Goal: Information Seeking & Learning: Learn about a topic

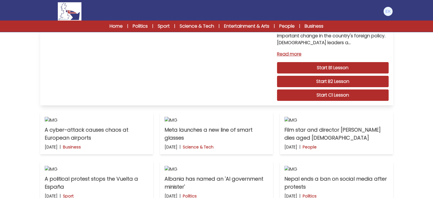
scroll to position [85, 0]
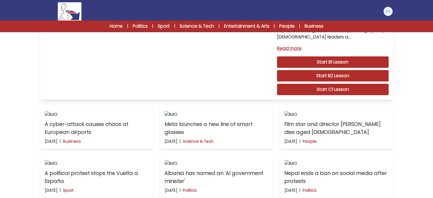
click at [340, 84] on link "Start C1 Lesson" at bounding box center [332, 89] width 111 height 11
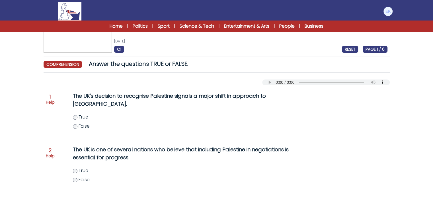
scroll to position [28, 0]
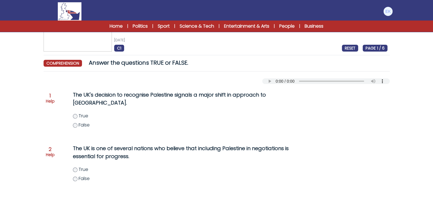
click at [261, 111] on div "The UK's decision to recognise Palestine signals a major shift in approach to t…" at bounding box center [181, 112] width 241 height 49
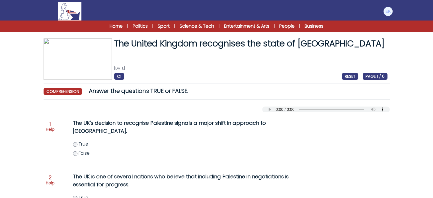
scroll to position [0, 0]
click at [84, 145] on span "True" at bounding box center [83, 144] width 10 height 7
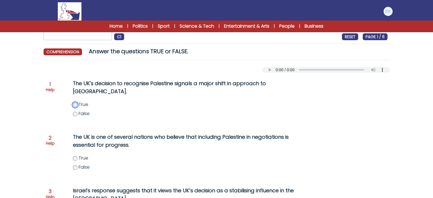
scroll to position [57, 0]
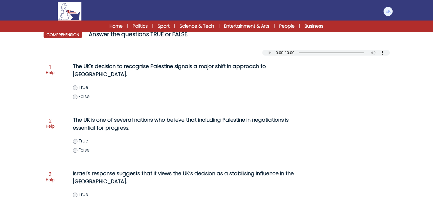
click at [85, 142] on span "True" at bounding box center [83, 140] width 10 height 7
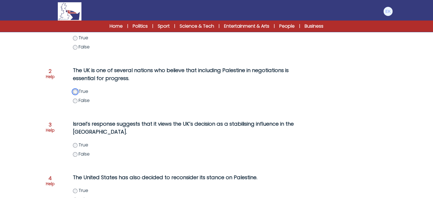
scroll to position [114, 0]
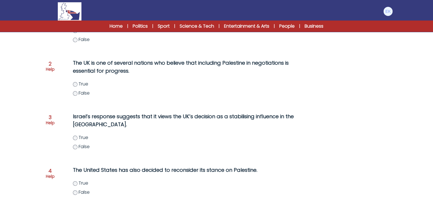
click at [81, 147] on span "False" at bounding box center [83, 146] width 11 height 7
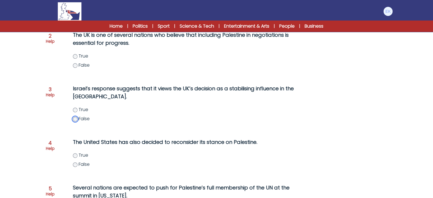
scroll to position [142, 0]
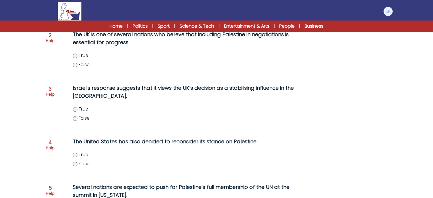
click at [89, 164] on span "False" at bounding box center [83, 163] width 11 height 7
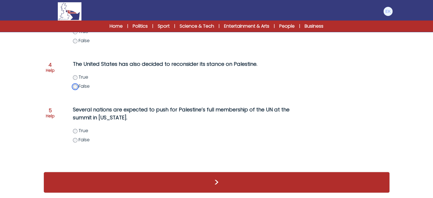
scroll to position [220, 0]
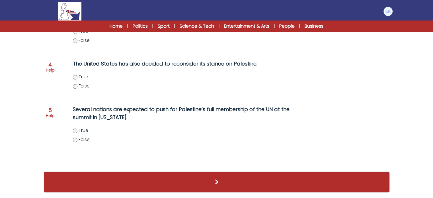
click at [83, 131] on span "True" at bounding box center [83, 130] width 10 height 7
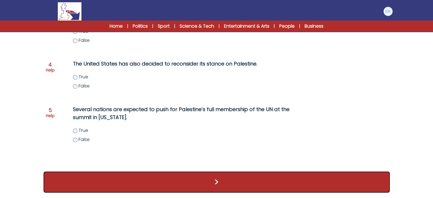
click at [215, 182] on button ">" at bounding box center [217, 181] width 346 height 21
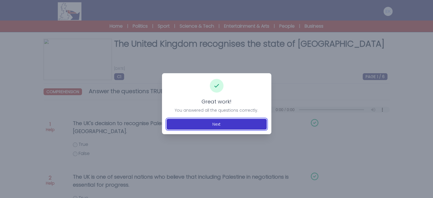
click at [216, 125] on button "Next" at bounding box center [216, 124] width 100 height 11
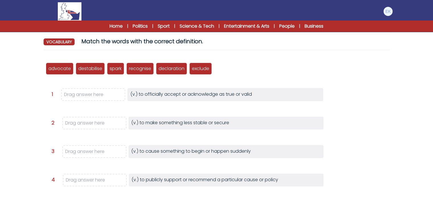
scroll to position [57, 0]
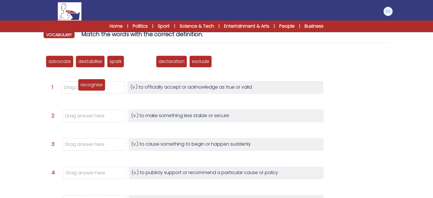
drag, startPoint x: 147, startPoint y: 62, endPoint x: 98, endPoint y: 86, distance: 55.1
click at [98, 86] on p "recognise" at bounding box center [91, 84] width 22 height 7
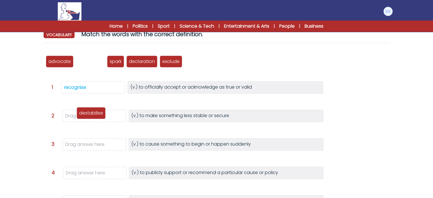
drag, startPoint x: 87, startPoint y: 63, endPoint x: 88, endPoint y: 115, distance: 51.8
click at [88, 115] on p "destabilise" at bounding box center [91, 112] width 24 height 7
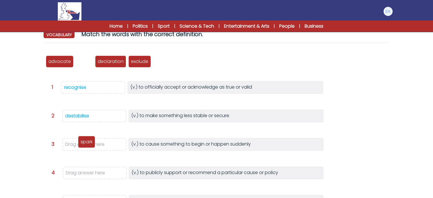
drag, startPoint x: 83, startPoint y: 63, endPoint x: 86, endPoint y: 144, distance: 81.1
click at [86, 144] on p "spark" at bounding box center [86, 141] width 12 height 7
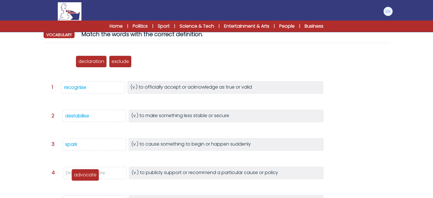
drag, startPoint x: 62, startPoint y: 62, endPoint x: 88, endPoint y: 175, distance: 115.5
click at [88, 175] on p "advocate" at bounding box center [85, 174] width 22 height 7
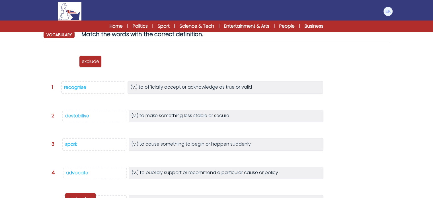
drag, startPoint x: 63, startPoint y: 61, endPoint x: 82, endPoint y: 199, distance: 138.4
click at [82, 197] on html "Manage Account My Account Language English Español Français B1" at bounding box center [216, 118] width 433 height 350
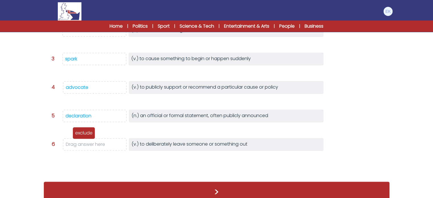
scroll to position [0, 0]
drag, startPoint x: 57, startPoint y: 62, endPoint x: 89, endPoint y: 146, distance: 89.5
click at [89, 146] on p "exclude" at bounding box center [88, 145] width 17 height 7
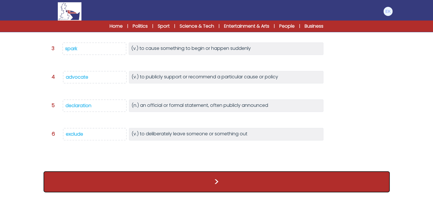
click at [231, 181] on button ">" at bounding box center [217, 181] width 346 height 21
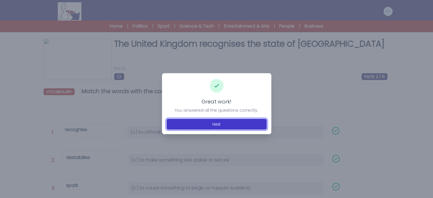
click at [221, 125] on button "Next" at bounding box center [216, 124] width 100 height 11
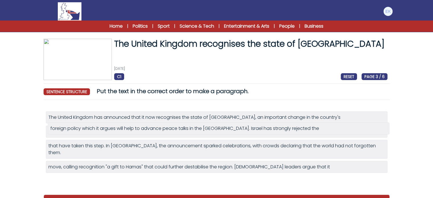
drag, startPoint x: 226, startPoint y: 176, endPoint x: 228, endPoint y: 131, distance: 45.3
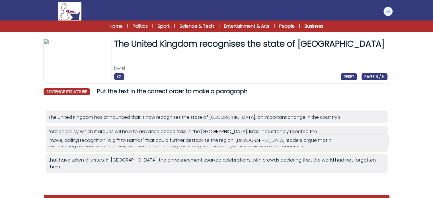
drag, startPoint x: 153, startPoint y: 176, endPoint x: 154, endPoint y: 143, distance: 33.3
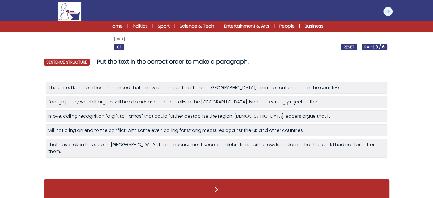
scroll to position [30, 0]
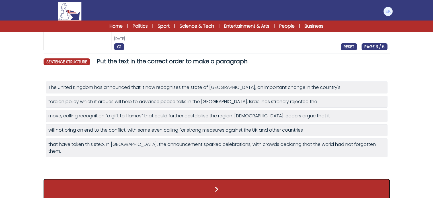
click at [220, 183] on button ">" at bounding box center [217, 189] width 346 height 21
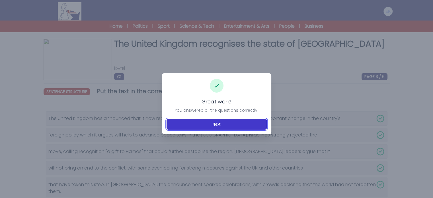
click at [215, 122] on button "Next" at bounding box center [216, 124] width 100 height 11
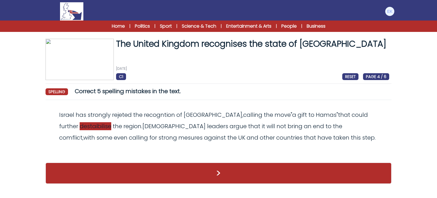
click at [86, 125] on span "destaibilise" at bounding box center [96, 126] width 32 height 8
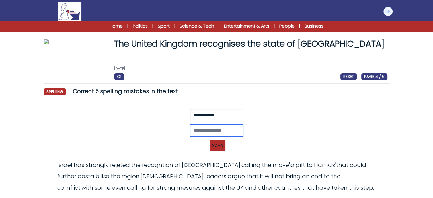
click at [209, 129] on input "text" at bounding box center [216, 130] width 53 height 12
type input "**********"
click at [219, 144] on span "Save" at bounding box center [218, 145] width 16 height 11
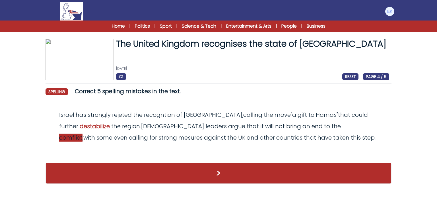
click at [82, 133] on span "comflict" at bounding box center [70, 137] width 23 height 8
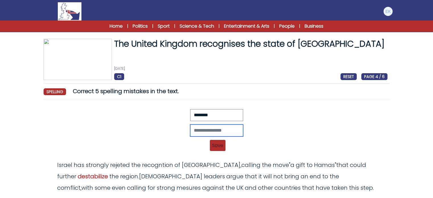
click at [213, 131] on input "text" at bounding box center [216, 130] width 53 height 12
type input "********"
click at [218, 147] on span "Save" at bounding box center [218, 145] width 16 height 11
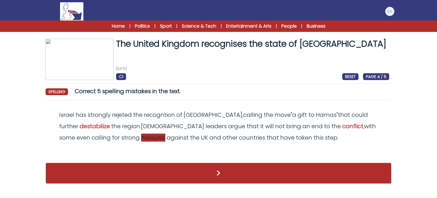
click at [141, 136] on span "mesures" at bounding box center [153, 137] width 24 height 8
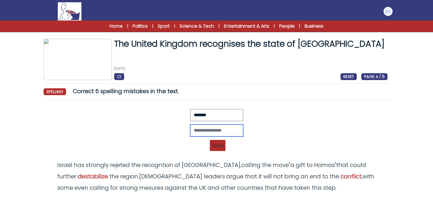
click at [201, 126] on input "text" at bounding box center [216, 130] width 53 height 12
type input "********"
click at [218, 142] on span "Save" at bounding box center [218, 145] width 16 height 11
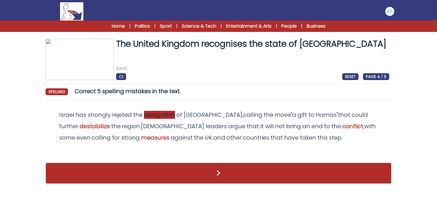
click at [164, 117] on span "recogntion" at bounding box center [159, 115] width 31 height 8
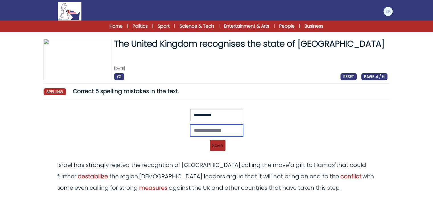
click at [201, 131] on input "text" at bounding box center [216, 130] width 53 height 12
type input "**********"
click at [216, 141] on span "Save" at bounding box center [218, 145] width 16 height 11
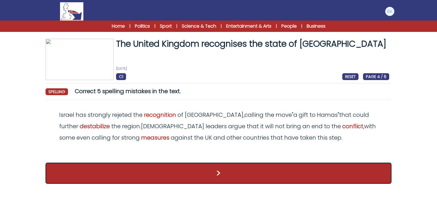
click at [230, 176] on button ">" at bounding box center [219, 172] width 346 height 21
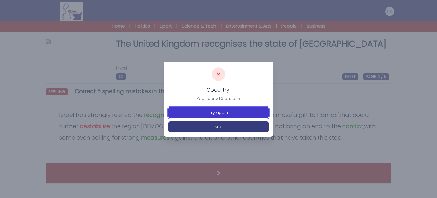
click at [223, 114] on button "Try again" at bounding box center [218, 112] width 100 height 11
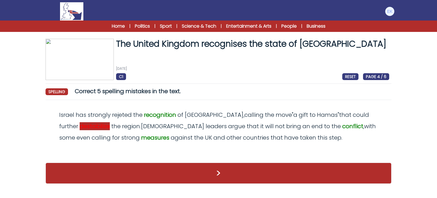
click at [80, 126] on span "destabilize" at bounding box center [95, 126] width 30 height 8
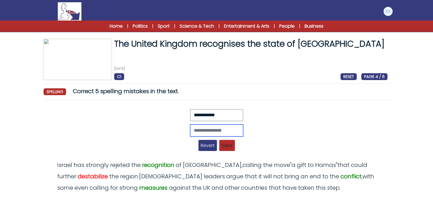
click at [203, 128] on input "text" at bounding box center [216, 130] width 53 height 12
type input "**********"
click at [225, 144] on span "Save" at bounding box center [227, 145] width 16 height 11
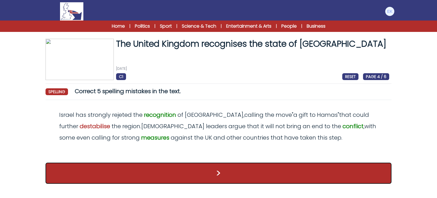
click at [234, 174] on button ">" at bounding box center [219, 172] width 346 height 21
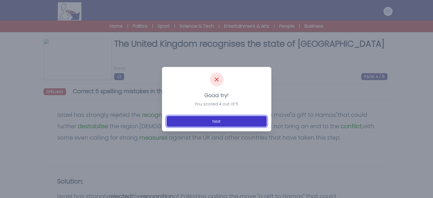
click at [224, 122] on button "Next" at bounding box center [216, 121] width 100 height 11
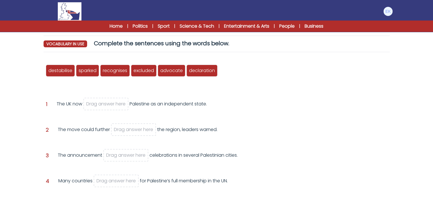
scroll to position [57, 0]
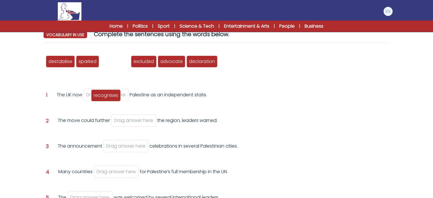
drag, startPoint x: 117, startPoint y: 62, endPoint x: 108, endPoint y: 96, distance: 35.0
click at [108, 96] on span "recognises" at bounding box center [106, 95] width 24 height 7
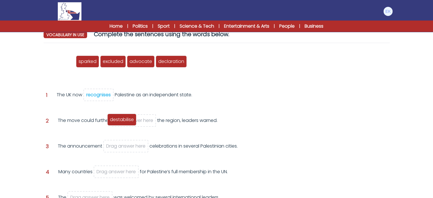
drag, startPoint x: 64, startPoint y: 63, endPoint x: 125, endPoint y: 121, distance: 84.7
click at [125, 121] on span "destabilise" at bounding box center [122, 119] width 24 height 7
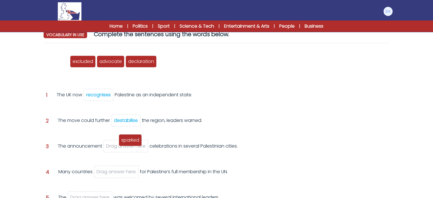
drag, startPoint x: 59, startPoint y: 61, endPoint x: 133, endPoint y: 145, distance: 112.1
click at [133, 143] on span "sparked" at bounding box center [130, 140] width 18 height 7
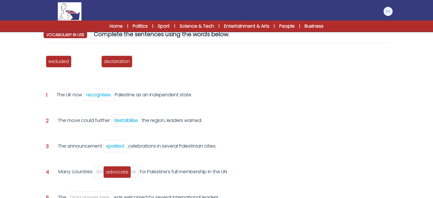
drag, startPoint x: 89, startPoint y: 63, endPoint x: 119, endPoint y: 174, distance: 114.5
click at [119, 174] on span "advocate" at bounding box center [117, 171] width 22 height 7
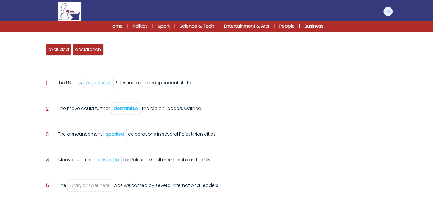
scroll to position [85, 0]
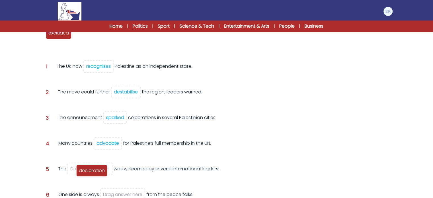
drag, startPoint x: 87, startPoint y: 35, endPoint x: 91, endPoint y: 172, distance: 137.4
click at [91, 172] on span "declaration" at bounding box center [92, 170] width 26 height 7
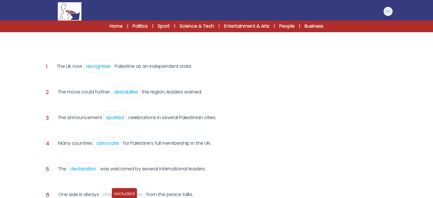
drag, startPoint x: 57, startPoint y: 37, endPoint x: 123, endPoint y: 197, distance: 173.3
click at [123, 197] on div "excluded" at bounding box center [124, 193] width 26 height 12
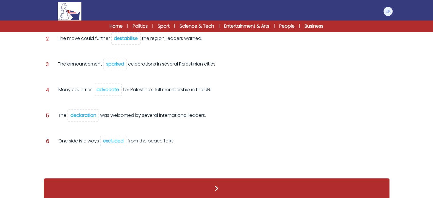
scroll to position [132, 0]
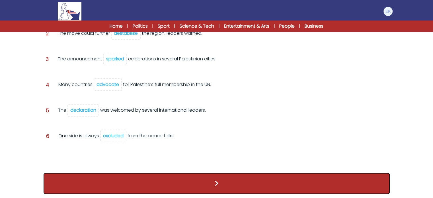
click at [168, 175] on button ">" at bounding box center [217, 183] width 346 height 21
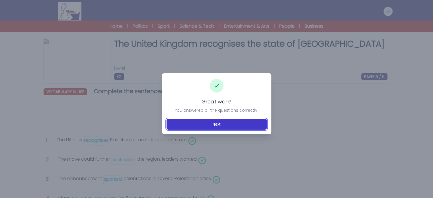
click at [218, 123] on button "Next" at bounding box center [216, 124] width 100 height 11
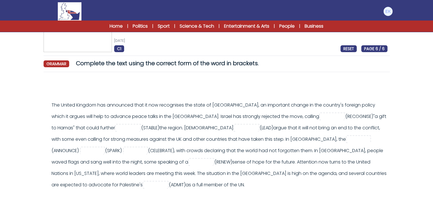
scroll to position [28, 0]
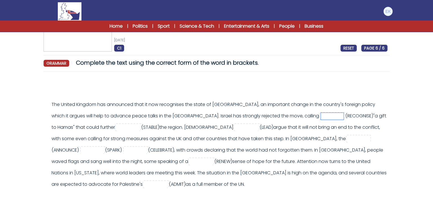
click at [321, 117] on input "text" at bounding box center [332, 116] width 23 height 7
click at [117, 127] on input "text" at bounding box center [128, 127] width 23 height 7
click at [117, 127] on input "**********" at bounding box center [128, 127] width 23 height 7
type input "**********"
click at [235, 128] on input "text" at bounding box center [246, 127] width 23 height 7
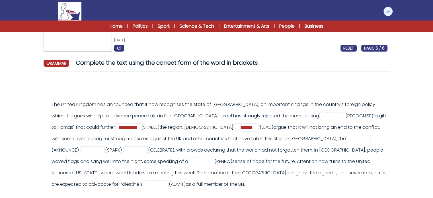
type input "*******"
click at [347, 138] on input "text" at bounding box center [358, 138] width 23 height 7
type input "**********"
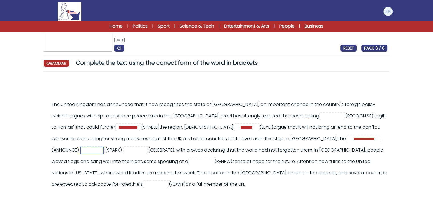
click at [103, 147] on input "text" at bounding box center [91, 150] width 23 height 7
type input "*******"
click at [123, 149] on input "text" at bounding box center [134, 150] width 23 height 7
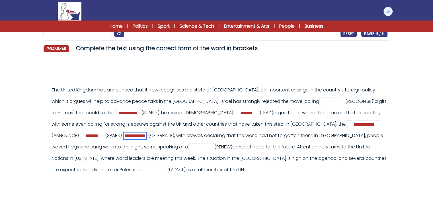
scroll to position [57, 0]
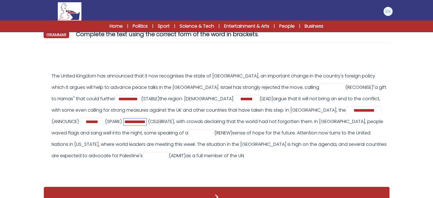
type input "**********"
click at [190, 132] on input "text" at bounding box center [201, 133] width 23 height 7
type input "*******"
click at [144, 157] on input "text" at bounding box center [155, 155] width 23 height 7
type input "********"
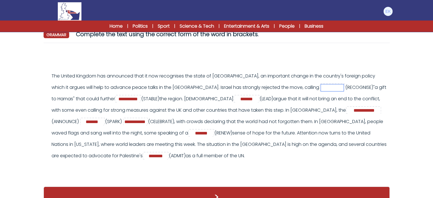
click at [321, 87] on input "text" at bounding box center [332, 87] width 23 height 7
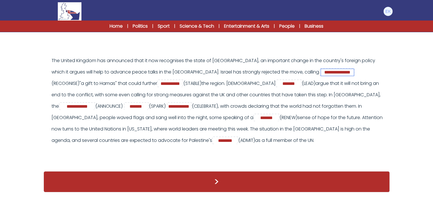
scroll to position [76, 0]
type input "**********"
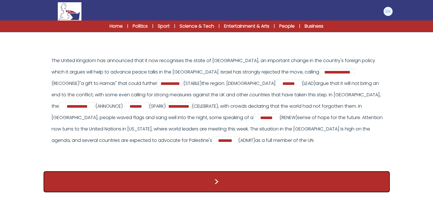
click at [231, 185] on button ">" at bounding box center [217, 181] width 346 height 21
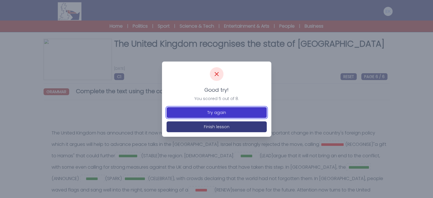
click at [230, 113] on button "Try again" at bounding box center [216, 112] width 100 height 11
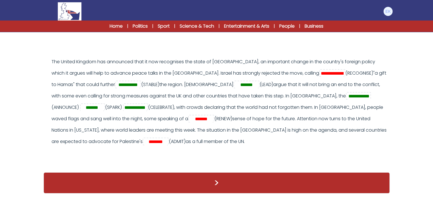
scroll to position [76, 0]
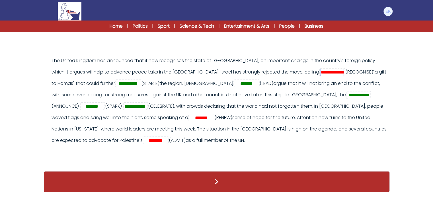
click at [321, 70] on input "**********" at bounding box center [332, 72] width 23 height 7
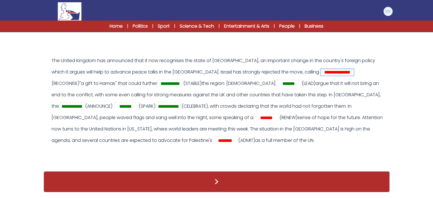
drag, startPoint x: 297, startPoint y: 67, endPoint x: 304, endPoint y: 68, distance: 6.6
click at [304, 68] on div "**********" at bounding box center [219, 100] width 336 height 91
click at [321, 70] on input "**********" at bounding box center [337, 72] width 33 height 7
click at [321, 69] on input "**********" at bounding box center [337, 72] width 33 height 7
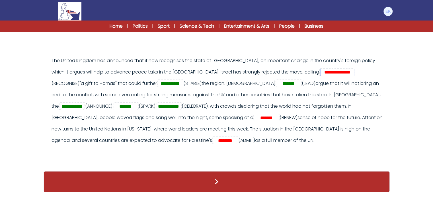
scroll to position [0, 0]
drag, startPoint x: 276, startPoint y: 68, endPoint x: 252, endPoint y: 69, distance: 23.9
click at [254, 69] on div "**********" at bounding box center [219, 100] width 336 height 91
type input "**********"
click at [255, 115] on input "*******" at bounding box center [266, 117] width 23 height 7
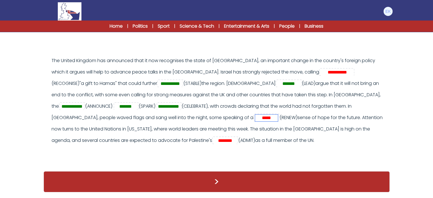
type input "*****"
click at [214, 137] on input "********" at bounding box center [225, 140] width 23 height 7
type input "********"
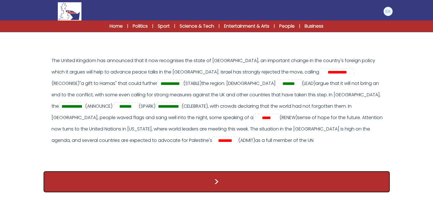
click at [198, 181] on button ">" at bounding box center [217, 181] width 346 height 21
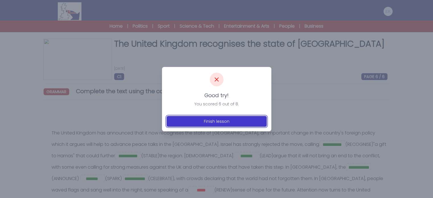
click at [226, 121] on button "Finish lesson" at bounding box center [216, 121] width 100 height 11
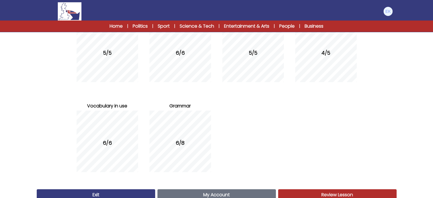
scroll to position [106, 0]
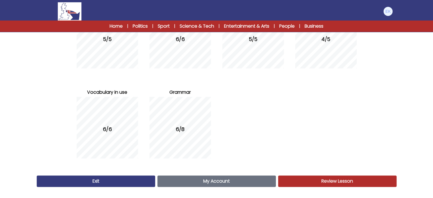
click at [316, 181] on link "Review Lesson Review" at bounding box center [337, 180] width 118 height 11
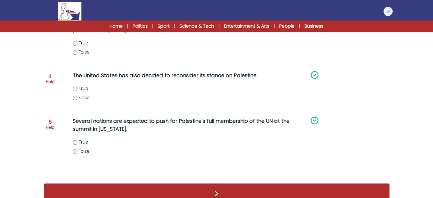
scroll to position [220, 0]
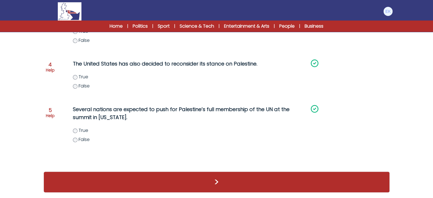
click at [261, 187] on div ">" at bounding box center [217, 181] width 346 height 21
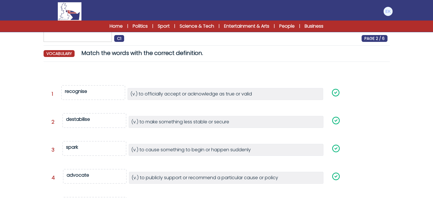
scroll to position [140, 0]
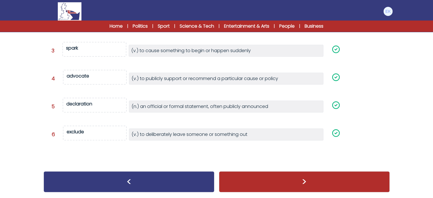
click at [278, 185] on div ">" at bounding box center [304, 181] width 171 height 21
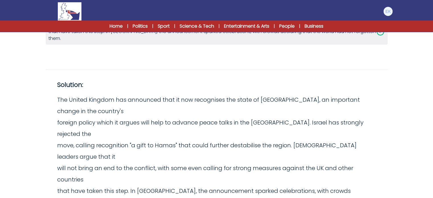
scroll to position [179, 0]
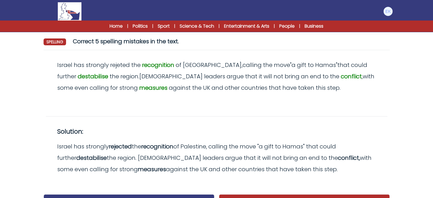
scroll to position [73, 0]
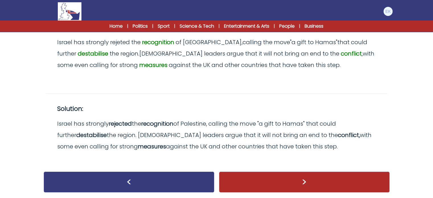
click at [302, 181] on div ">" at bounding box center [304, 181] width 171 height 21
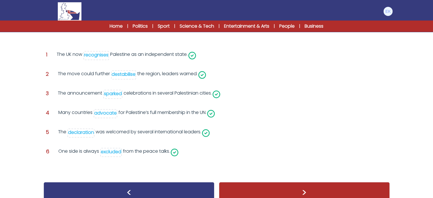
scroll to position [96, 0]
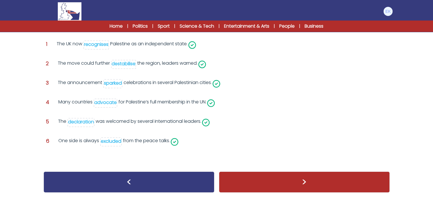
click at [301, 176] on div ">" at bounding box center [304, 181] width 171 height 21
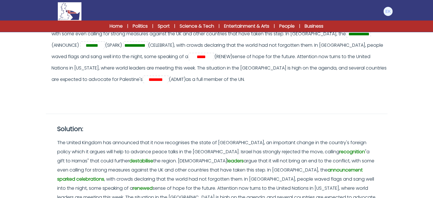
scroll to position [187, 0]
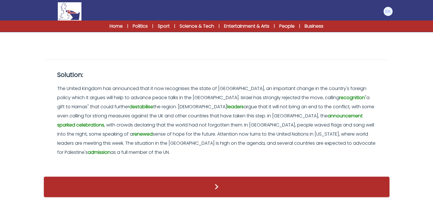
click at [251, 176] on div ">" at bounding box center [217, 186] width 346 height 21
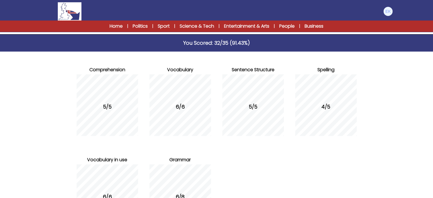
scroll to position [106, 0]
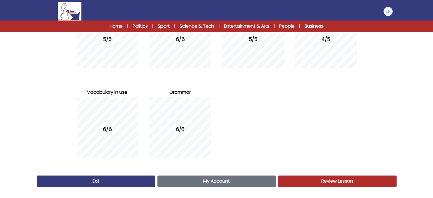
click at [221, 181] on span "My Account" at bounding box center [216, 180] width 26 height 7
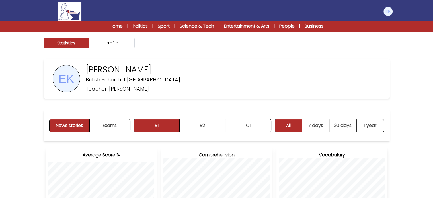
click at [114, 26] on link "Home" at bounding box center [115, 26] width 13 height 7
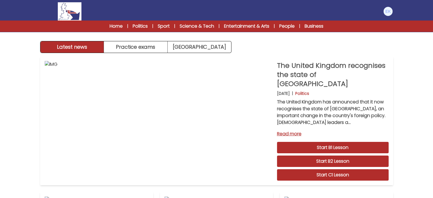
click at [385, 15] on div at bounding box center [388, 11] width 10 height 10
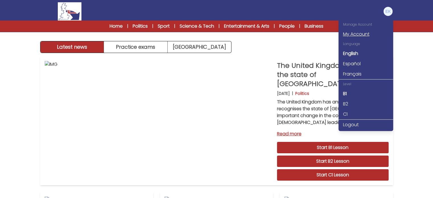
click at [357, 36] on link "My Account" at bounding box center [365, 34] width 55 height 10
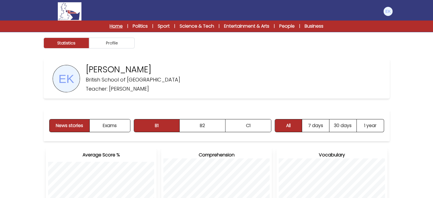
click at [115, 24] on link "Home" at bounding box center [115, 26] width 13 height 7
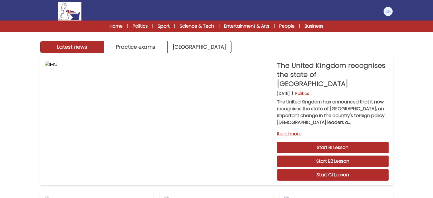
click at [201, 28] on link "Science & Tech" at bounding box center [196, 26] width 34 height 7
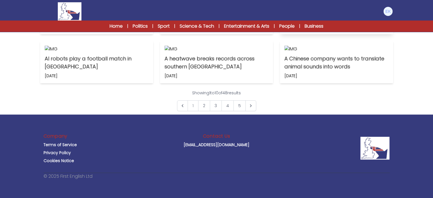
scroll to position [256, 0]
click at [331, 22] on p "Babies from three parents are born in the UK" at bounding box center [336, 14] width 104 height 16
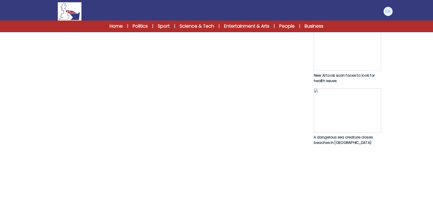
scroll to position [313, 0]
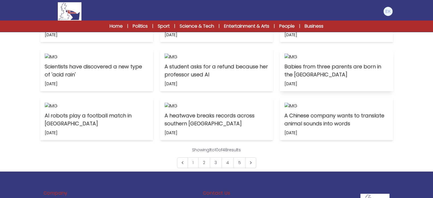
scroll to position [228, 0]
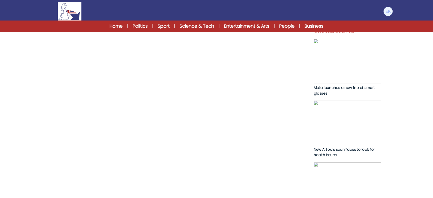
scroll to position [398, 0]
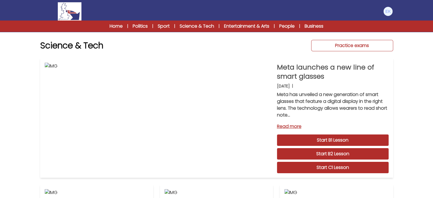
click at [348, 44] on link "Practice exams" at bounding box center [352, 45] width 82 height 11
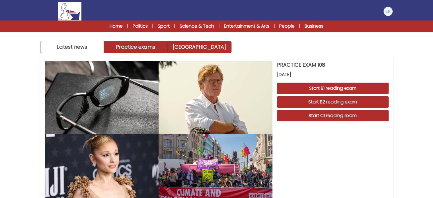
click at [202, 48] on link "[GEOGRAPHIC_DATA]" at bounding box center [199, 46] width 63 height 11
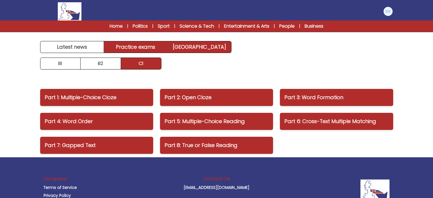
click at [133, 47] on link "Practice exams" at bounding box center [136, 46] width 64 height 11
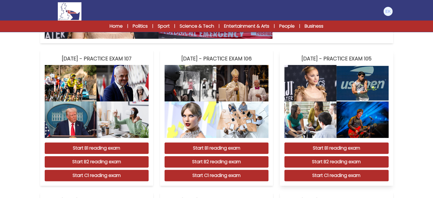
scroll to position [171, 0]
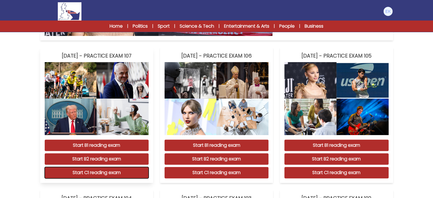
click at [111, 173] on button "Start C1 reading exam" at bounding box center [97, 172] width 104 height 11
